Goal: Use online tool/utility: Use online tool/utility

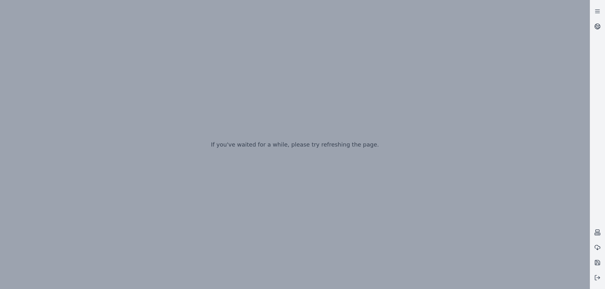
click at [251, 94] on div "If you've waited for a while, please try refreshing the page." at bounding box center [294, 144] width 589 height 289
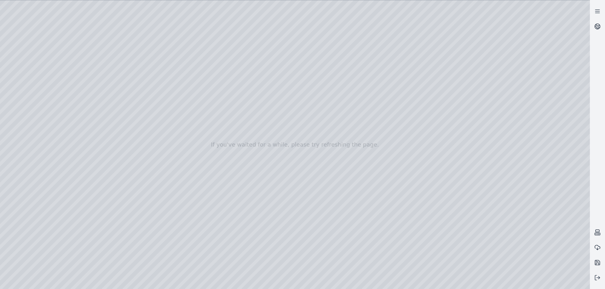
click at [447, 283] on div at bounding box center [294, 144] width 589 height 289
click at [220, 152] on div at bounding box center [294, 144] width 589 height 289
click at [316, 216] on div at bounding box center [294, 144] width 589 height 289
click at [249, 189] on div at bounding box center [294, 144] width 589 height 289
click at [347, 157] on div at bounding box center [294, 144] width 589 height 289
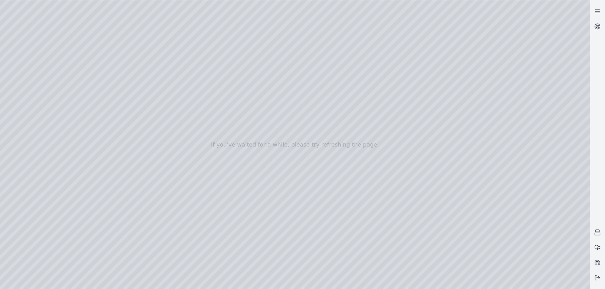
click at [313, 218] on div at bounding box center [294, 144] width 589 height 289
click at [471, 214] on div at bounding box center [294, 144] width 589 height 289
click at [311, 285] on div at bounding box center [294, 144] width 589 height 289
drag, startPoint x: 307, startPoint y: 127, endPoint x: 284, endPoint y: 122, distance: 23.4
click at [312, 284] on div at bounding box center [294, 144] width 589 height 289
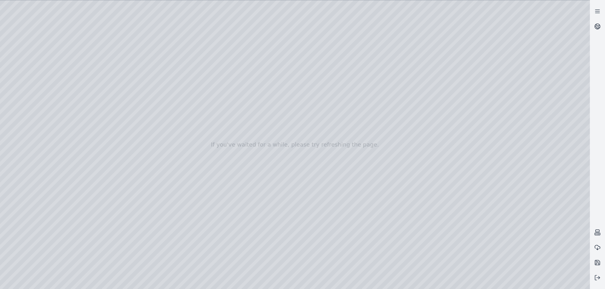
drag, startPoint x: 343, startPoint y: 196, endPoint x: 339, endPoint y: 195, distance: 3.2
